Goal: Task Accomplishment & Management: Manage account settings

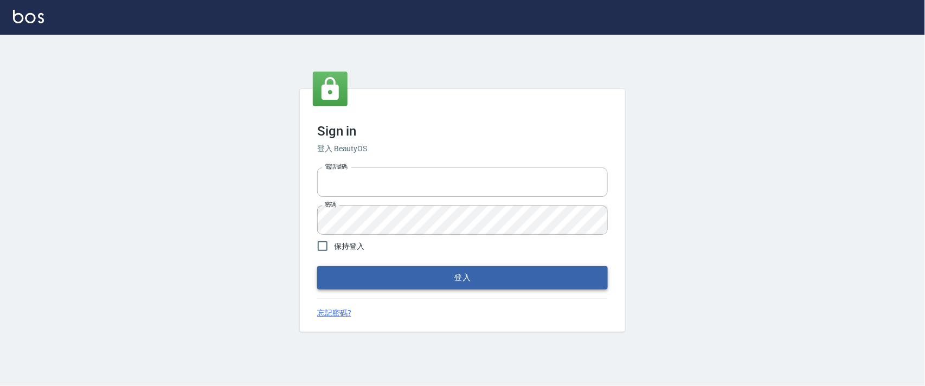
type input "0927987640"
click at [369, 268] on button "登入" at bounding box center [462, 277] width 291 height 23
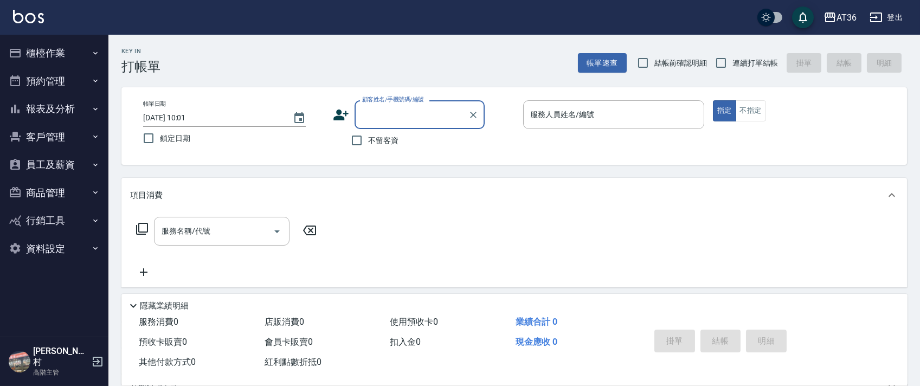
click at [57, 55] on button "櫃檯作業" at bounding box center [54, 53] width 100 height 28
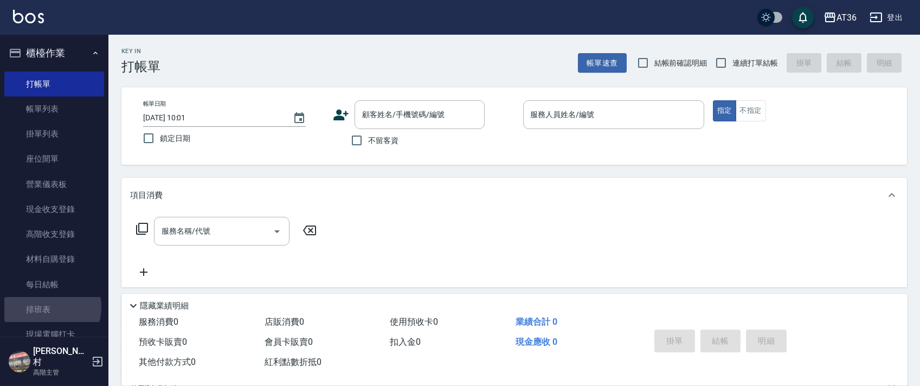
drag, startPoint x: 44, startPoint y: 307, endPoint x: 602, endPoint y: 245, distance: 560.7
click at [44, 307] on link "排班表" at bounding box center [54, 309] width 100 height 25
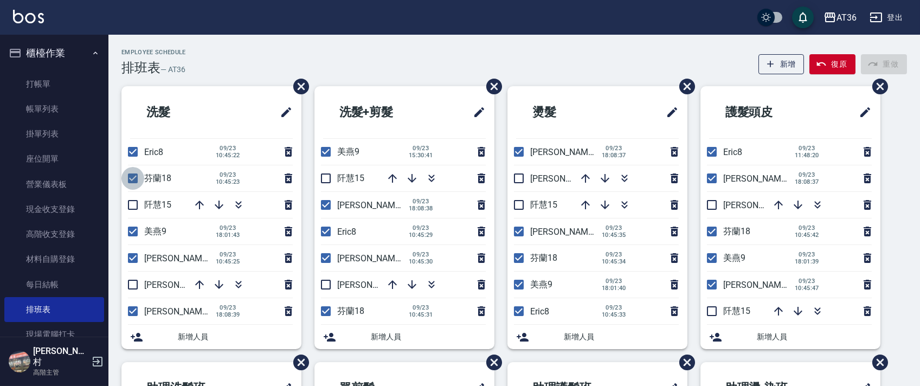
click at [133, 172] on input "checkbox" at bounding box center [132, 178] width 23 height 23
checkbox input "false"
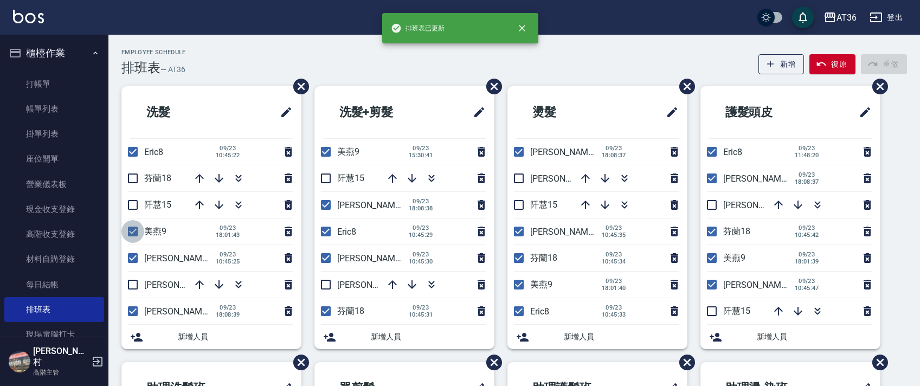
click at [136, 233] on input "checkbox" at bounding box center [132, 231] width 23 height 23
checkbox input "false"
click at [133, 281] on input "checkbox" at bounding box center [132, 284] width 23 height 23
checkbox input "true"
click at [130, 311] on input "checkbox" at bounding box center [132, 311] width 23 height 23
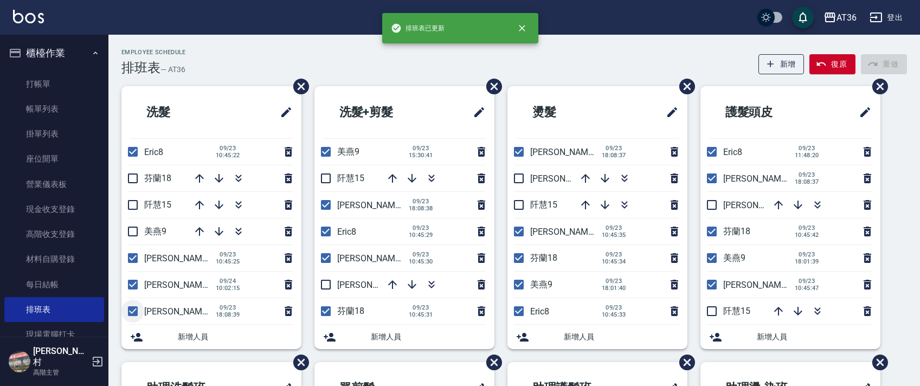
checkbox input "false"
click at [325, 157] on input "checkbox" at bounding box center [325, 151] width 23 height 23
checkbox input "false"
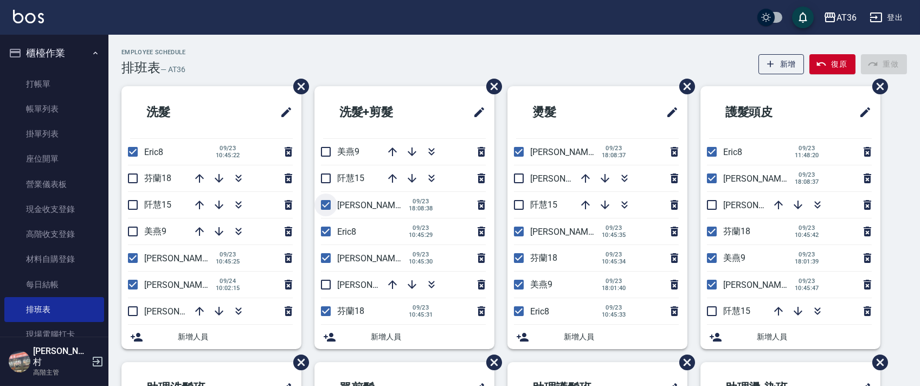
click at [324, 203] on input "checkbox" at bounding box center [325, 205] width 23 height 23
checkbox input "false"
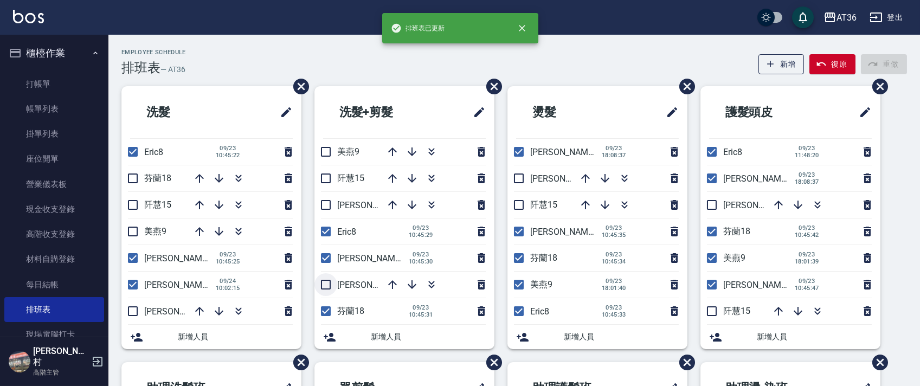
click at [326, 282] on input "checkbox" at bounding box center [325, 284] width 23 height 23
checkbox input "true"
click at [325, 308] on input "checkbox" at bounding box center [325, 311] width 23 height 23
checkbox input "false"
click at [516, 156] on input "checkbox" at bounding box center [518, 151] width 23 height 23
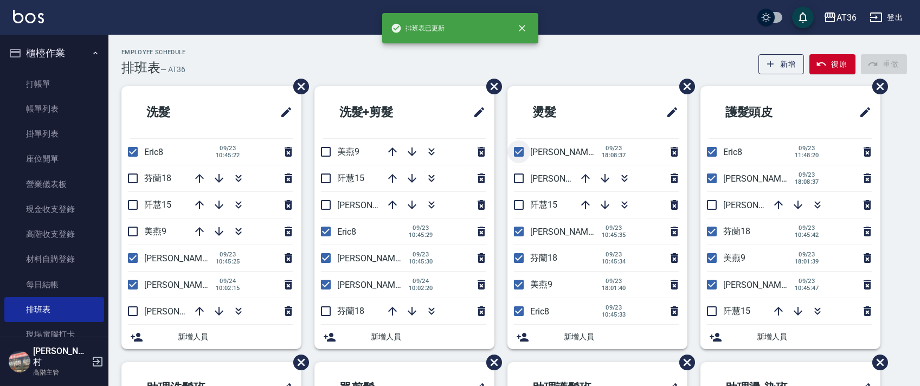
checkbox input "false"
click at [520, 179] on input "checkbox" at bounding box center [518, 178] width 23 height 23
checkbox input "true"
click at [518, 231] on input "checkbox" at bounding box center [518, 231] width 23 height 23
checkbox input "false"
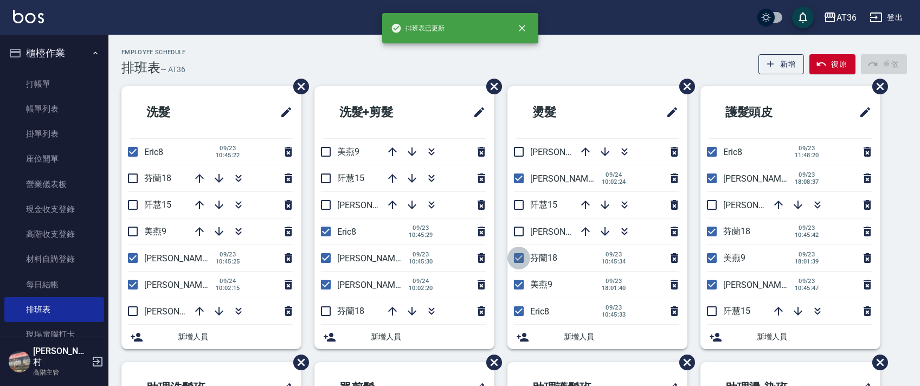
click at [518, 259] on input "checkbox" at bounding box center [518, 258] width 23 height 23
checkbox input "false"
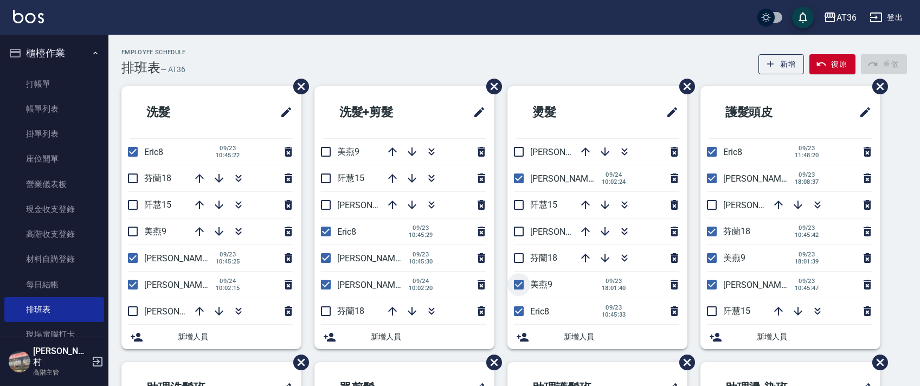
click at [516, 288] on input "checkbox" at bounding box center [518, 284] width 23 height 23
checkbox input "false"
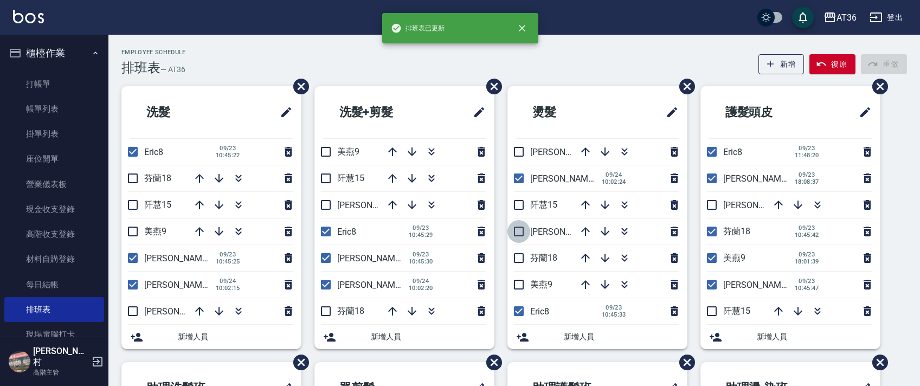
click at [519, 226] on input "checkbox" at bounding box center [518, 231] width 23 height 23
checkbox input "true"
click at [714, 175] on input "checkbox" at bounding box center [711, 178] width 23 height 23
checkbox input "false"
click at [713, 202] on input "checkbox" at bounding box center [711, 205] width 23 height 23
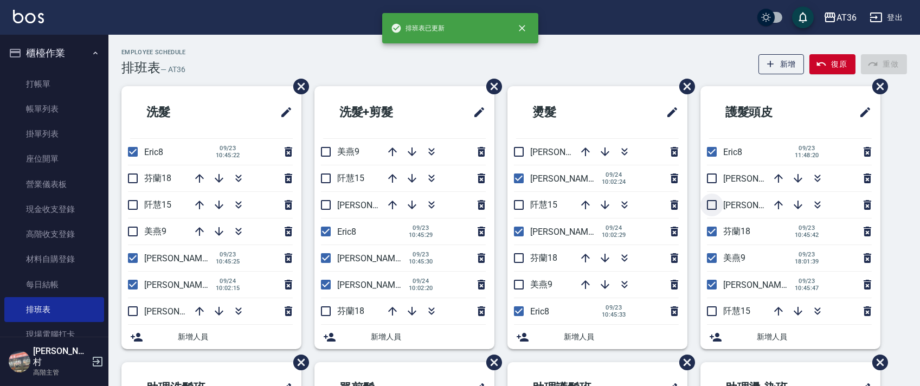
checkbox input "true"
click at [711, 233] on input "checkbox" at bounding box center [711, 231] width 23 height 23
checkbox input "false"
click at [711, 262] on input "checkbox" at bounding box center [711, 258] width 23 height 23
checkbox input "false"
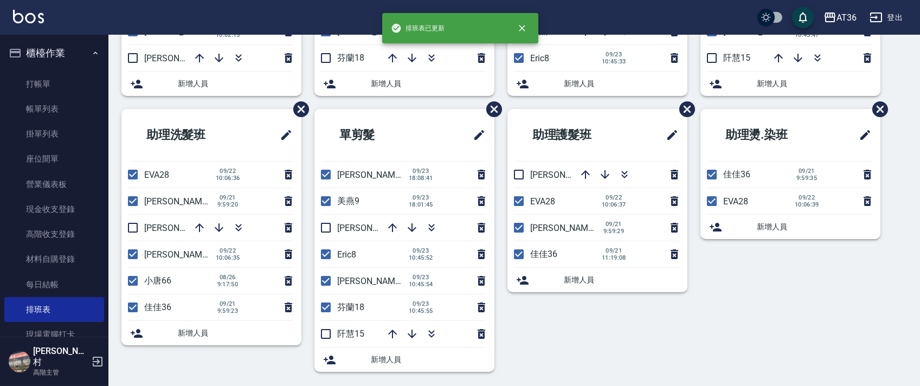
scroll to position [256, 0]
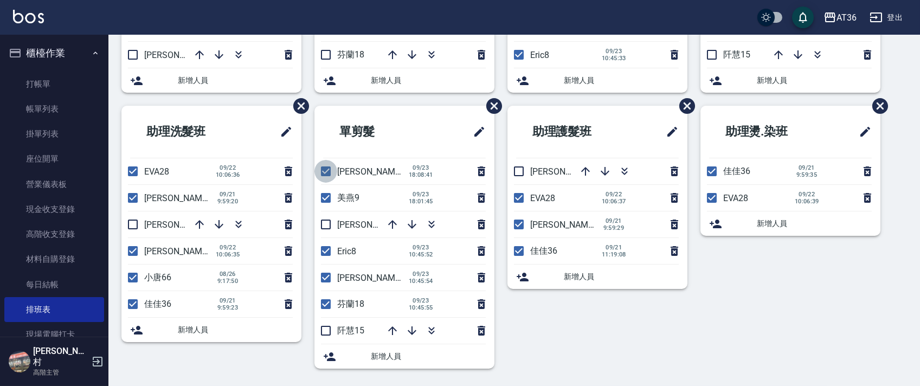
click at [328, 177] on input "checkbox" at bounding box center [325, 171] width 23 height 23
checkbox input "false"
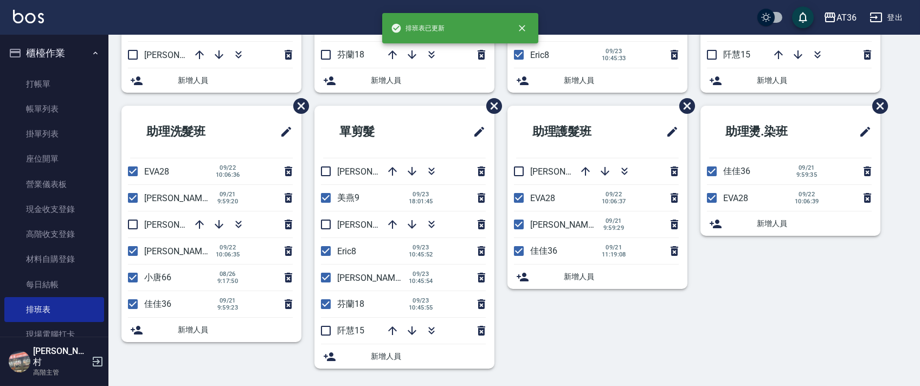
click at [326, 201] on input "checkbox" at bounding box center [325, 197] width 23 height 23
checkbox input "false"
click at [329, 222] on input "checkbox" at bounding box center [325, 224] width 23 height 23
checkbox input "true"
click at [326, 306] on input "checkbox" at bounding box center [325, 304] width 23 height 23
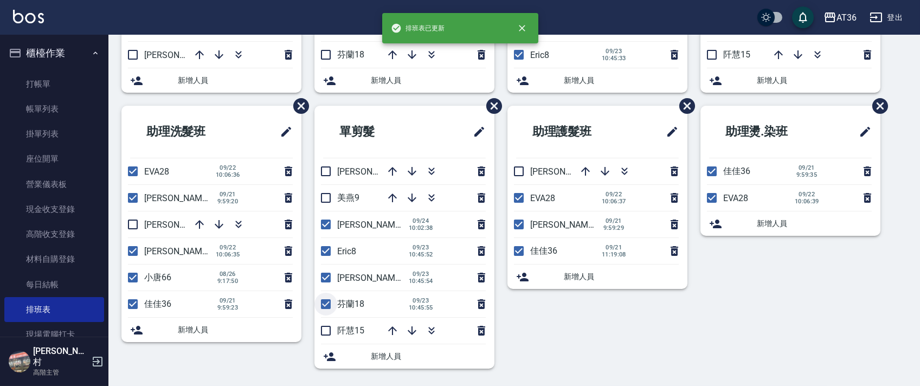
checkbox input "false"
click at [519, 173] on input "checkbox" at bounding box center [518, 171] width 23 height 23
checkbox input "true"
click at [518, 250] on input "checkbox" at bounding box center [518, 251] width 23 height 23
checkbox input "false"
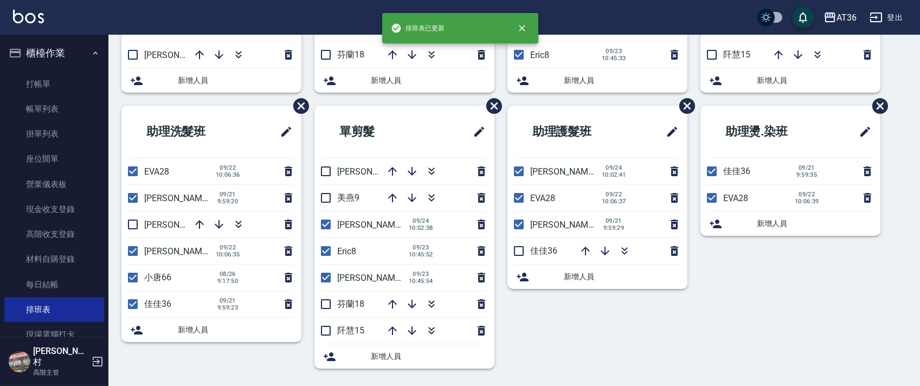
drag, startPoint x: 710, startPoint y: 172, endPoint x: 491, endPoint y: 218, distance: 223.8
click at [710, 172] on input "checkbox" at bounding box center [711, 171] width 23 height 23
checkbox input "false"
click at [134, 224] on input "checkbox" at bounding box center [132, 224] width 23 height 23
checkbox input "true"
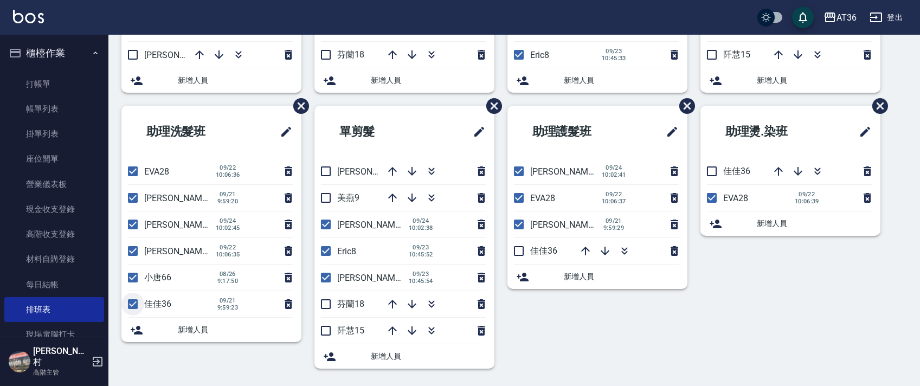
click at [133, 297] on input "checkbox" at bounding box center [132, 304] width 23 height 23
checkbox input "false"
click at [519, 169] on input "checkbox" at bounding box center [518, 171] width 23 height 23
checkbox input "false"
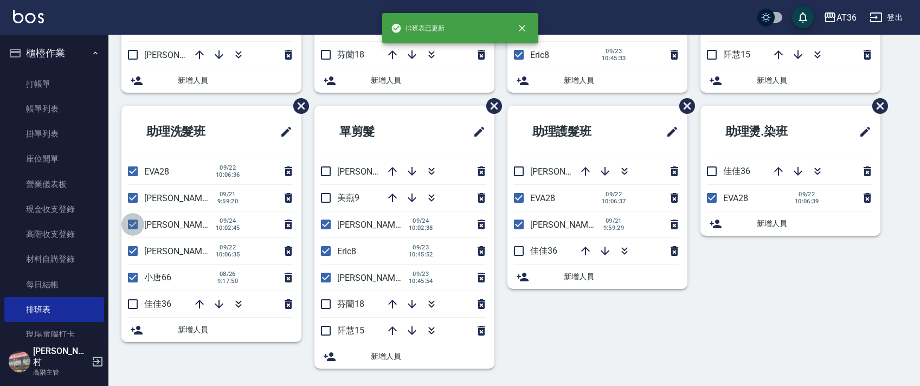
click at [137, 223] on input "checkbox" at bounding box center [132, 224] width 23 height 23
checkbox input "false"
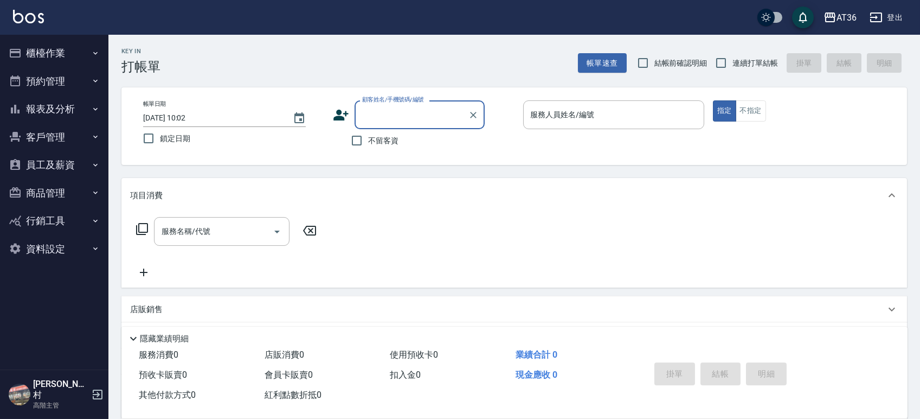
click at [56, 105] on button "報表及分析" at bounding box center [54, 109] width 100 height 28
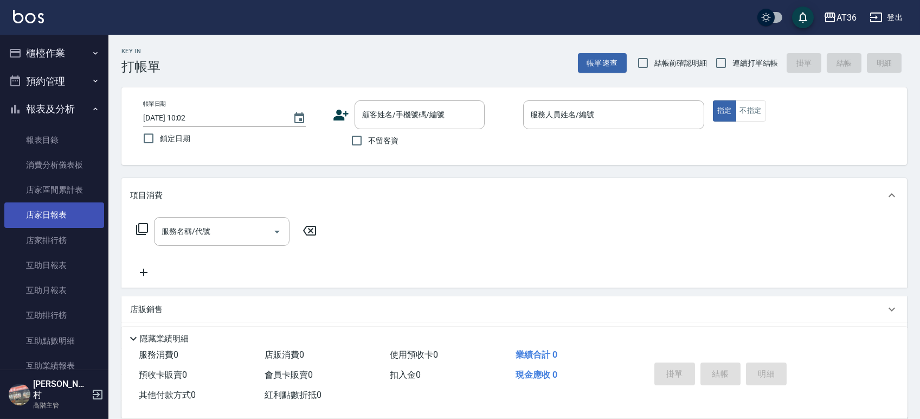
click at [56, 214] on link "店家日報表" at bounding box center [54, 214] width 100 height 25
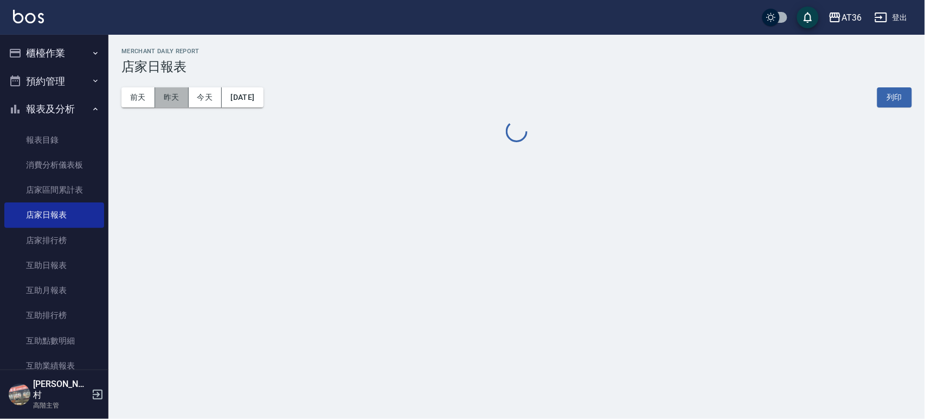
click at [166, 92] on button "昨天" at bounding box center [172, 97] width 34 height 20
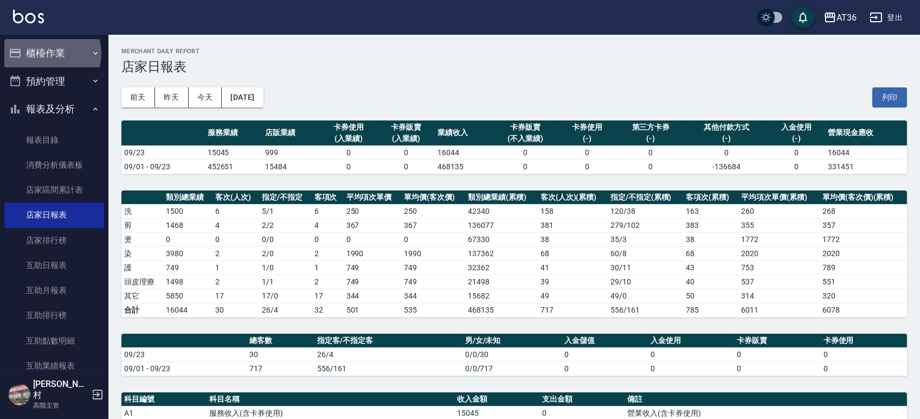
click at [48, 54] on button "櫃檯作業" at bounding box center [54, 53] width 100 height 28
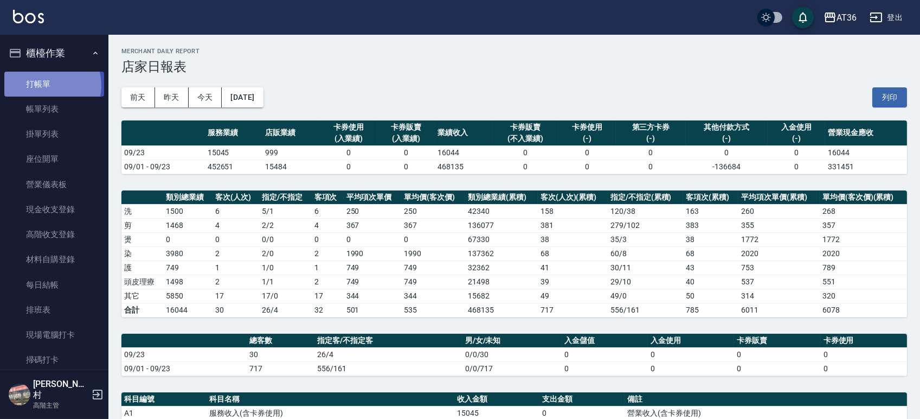
click at [45, 85] on link "打帳單" at bounding box center [54, 84] width 100 height 25
